Goal: Find specific page/section

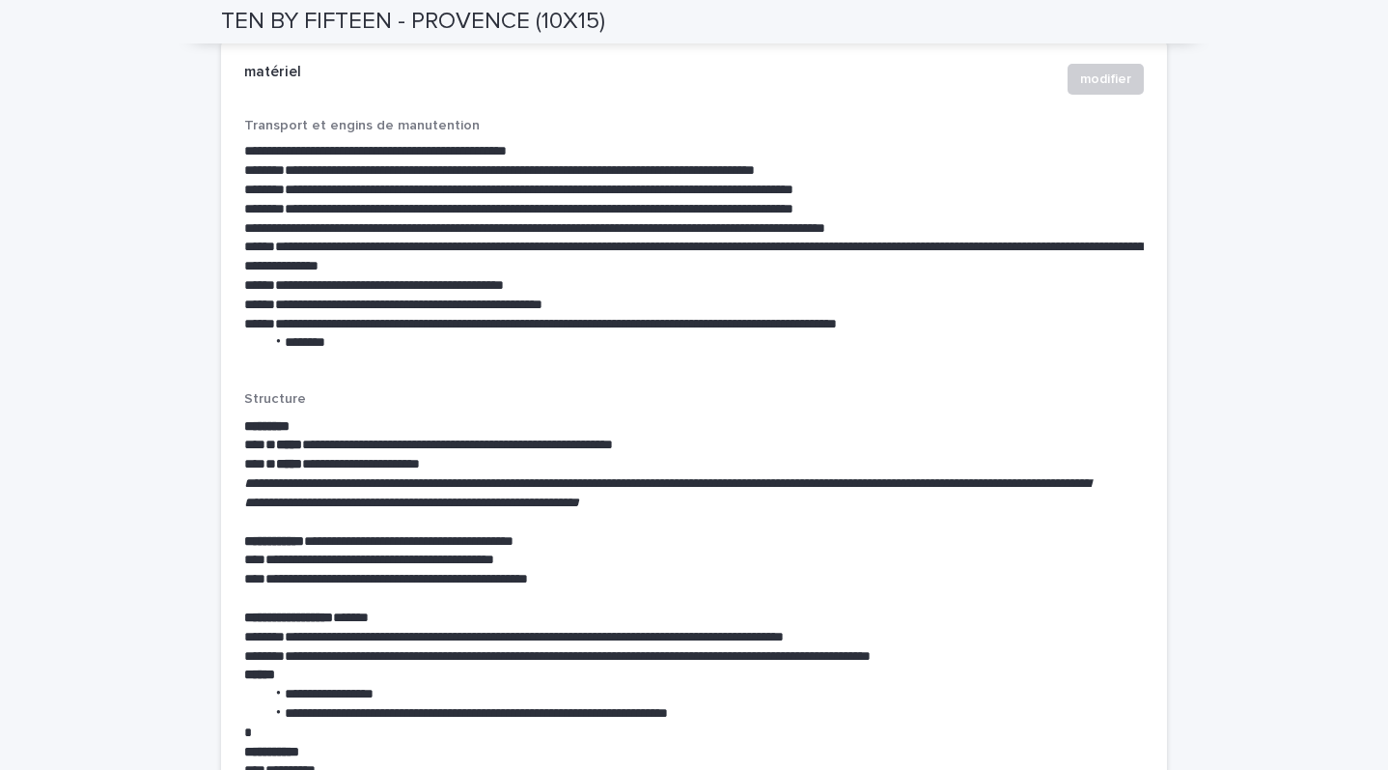
scroll to position [3124, 0]
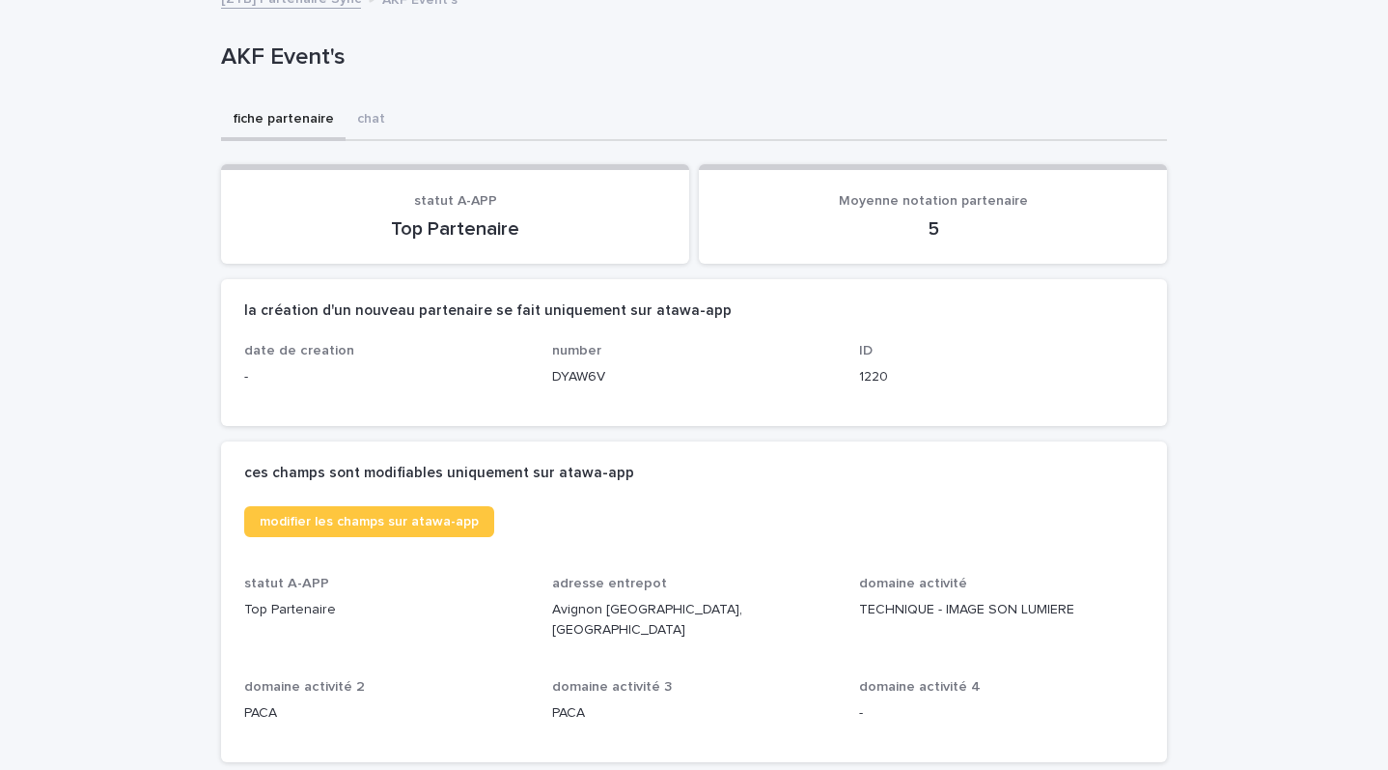
scroll to position [89, 0]
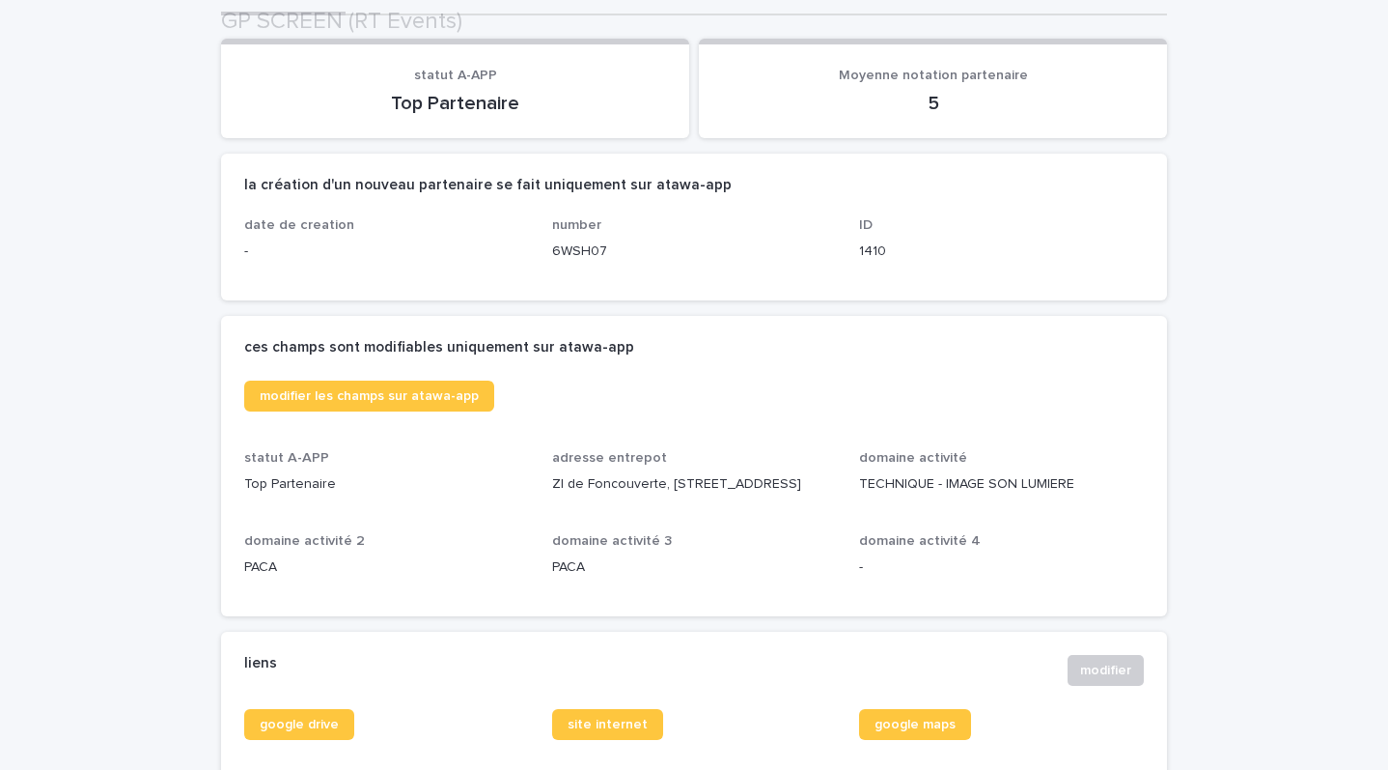
scroll to position [209, 0]
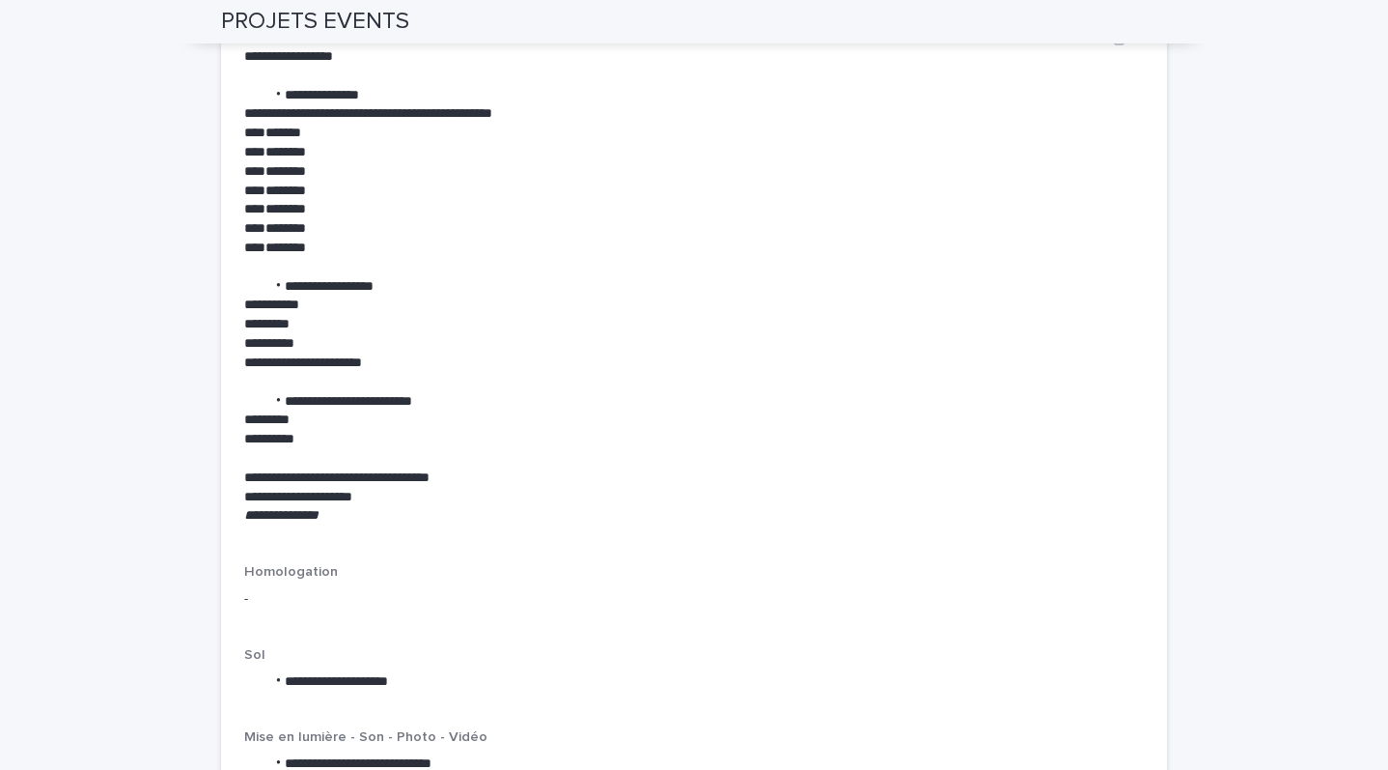
scroll to position [2661, 0]
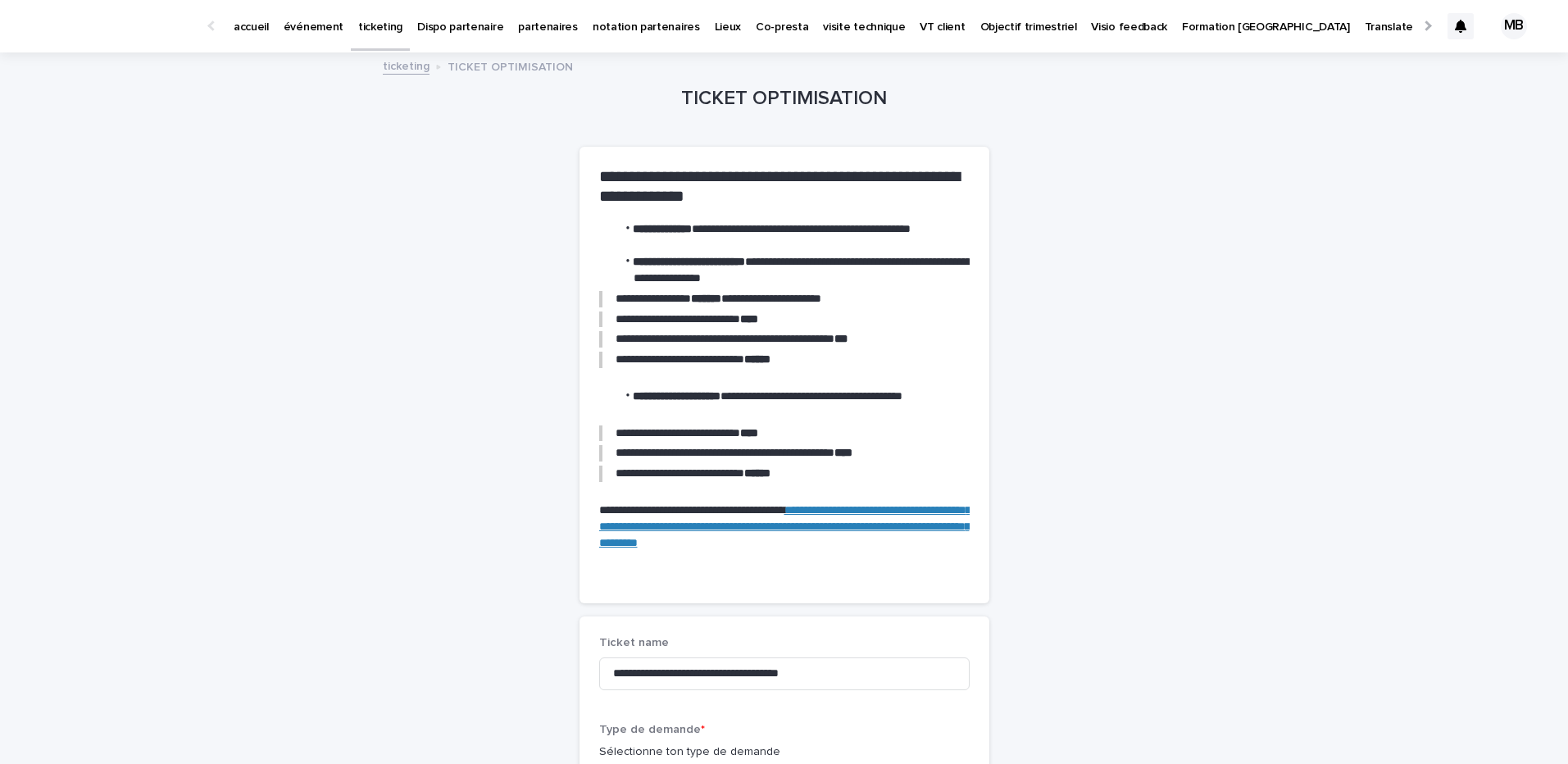
scroll to position [732, 0]
